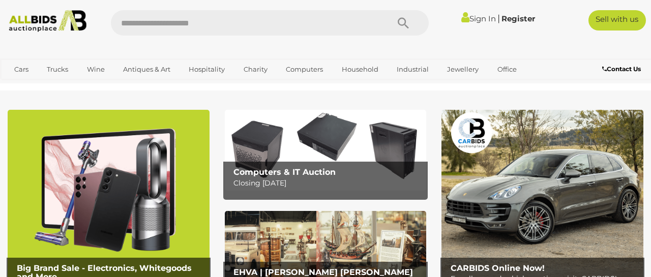
click at [469, 22] on link "Sign In" at bounding box center [478, 19] width 35 height 10
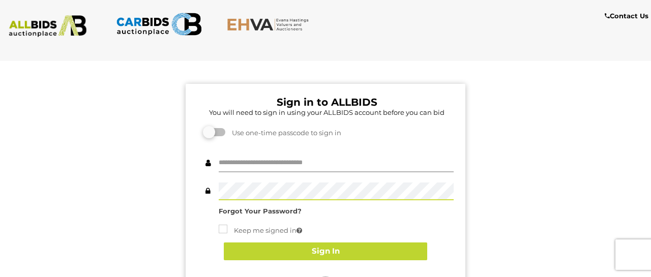
type input "********"
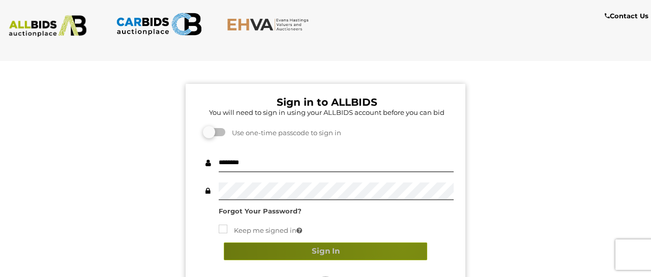
click at [403, 244] on button "Sign In" at bounding box center [325, 252] width 203 height 18
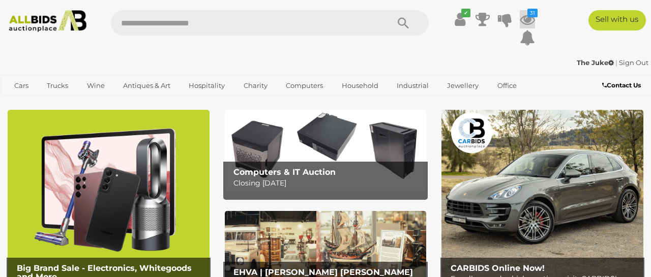
click at [528, 22] on icon at bounding box center [527, 19] width 15 height 18
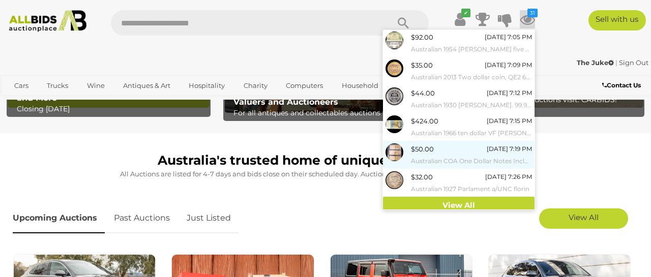
scroll to position [180, 0]
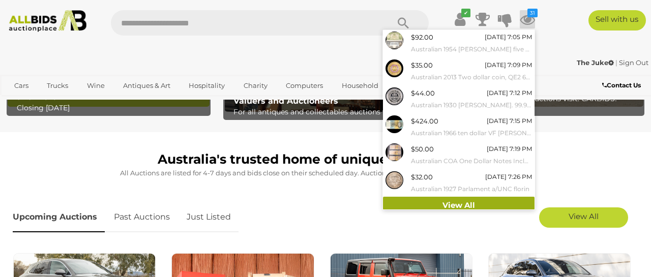
click at [477, 199] on link "View All" at bounding box center [459, 206] width 152 height 18
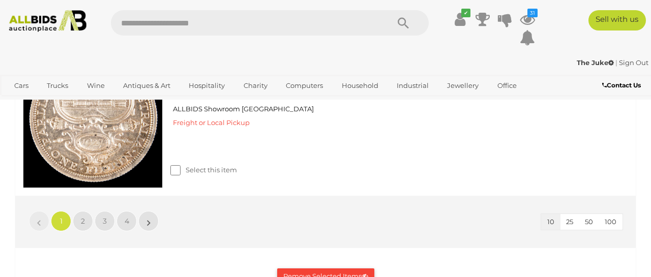
scroll to position [1686, 0]
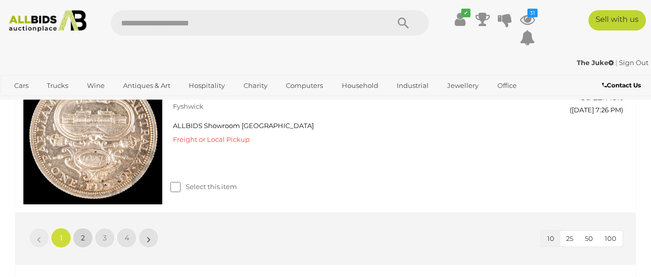
click at [82, 233] on span "2" at bounding box center [83, 237] width 4 height 9
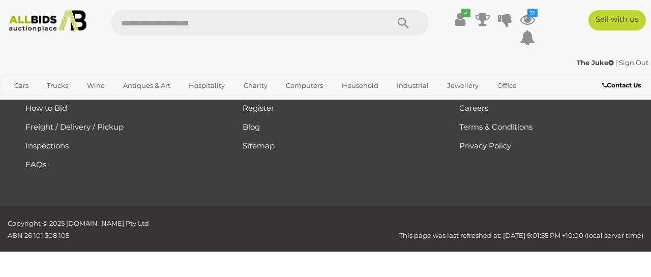
scroll to position [590, 0]
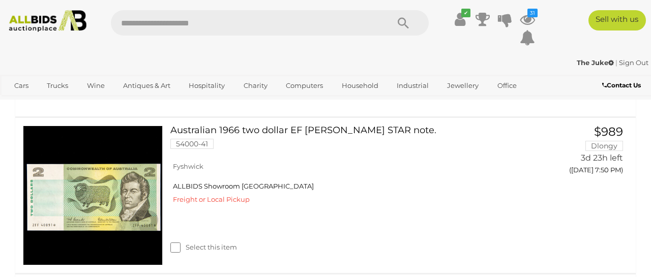
scroll to position [1120, 0]
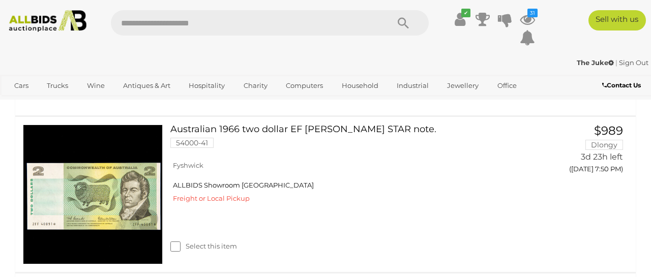
click at [630, 65] on link "Sign Out" at bounding box center [633, 62] width 29 height 8
